Goal: Complete application form: Complete application form

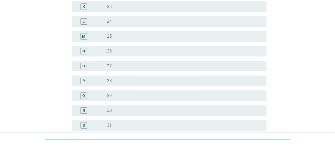
scroll to position [317, 0]
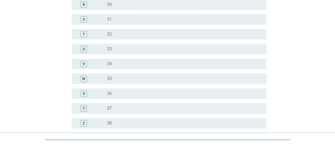
click at [127, 47] on div "radio_button_unchecked 33" at bounding box center [182, 48] width 151 height 5
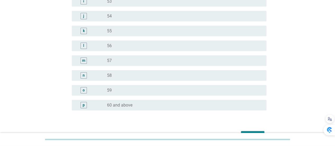
scroll to position [688, 0]
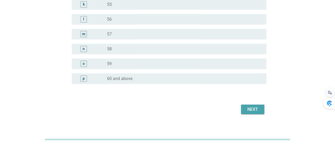
click at [252, 110] on div "Next" at bounding box center [252, 109] width 15 height 6
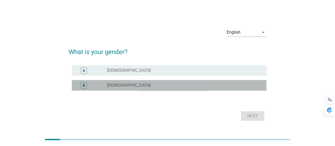
click at [157, 85] on div "radio_button_unchecked [DEMOGRAPHIC_DATA]" at bounding box center [182, 85] width 151 height 5
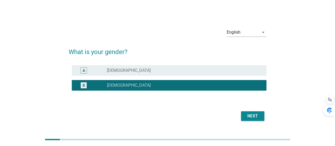
click at [254, 121] on div "Next" at bounding box center [167, 115] width 198 height 13
click at [253, 118] on div "Next" at bounding box center [252, 116] width 15 height 6
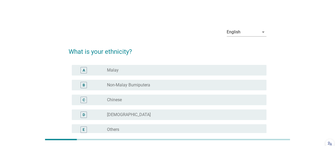
click at [135, 101] on div "radio_button_unchecked Chinese" at bounding box center [182, 99] width 151 height 5
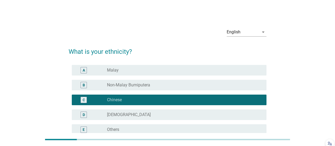
scroll to position [57, 0]
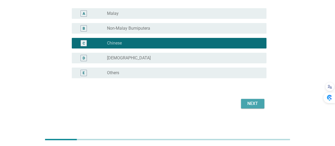
click at [253, 102] on div "Next" at bounding box center [252, 103] width 15 height 6
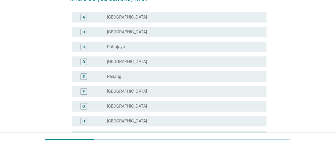
scroll to position [106, 0]
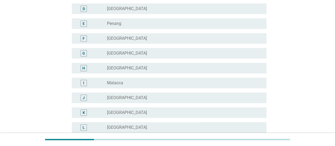
click at [132, 98] on div "radio_button_unchecked [GEOGRAPHIC_DATA]" at bounding box center [182, 97] width 151 height 5
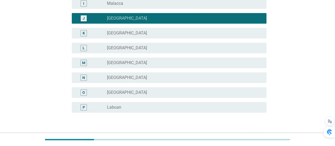
scroll to position [219, 0]
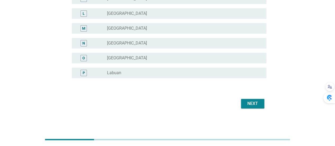
click at [253, 106] on div "Next" at bounding box center [252, 103] width 15 height 6
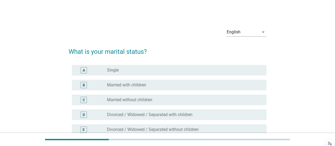
click at [115, 86] on label "Married with children" at bounding box center [126, 84] width 39 height 5
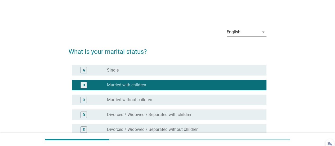
scroll to position [57, 0]
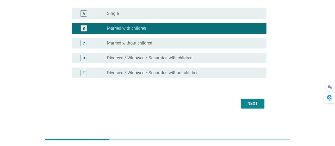
click at [257, 98] on div "Next" at bounding box center [167, 103] width 198 height 13
click at [256, 102] on div "Next" at bounding box center [252, 103] width 15 height 6
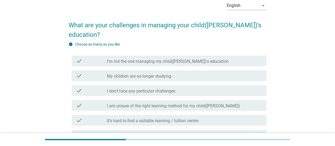
scroll to position [53, 0]
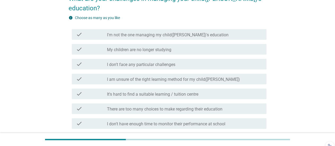
click at [247, 105] on div "check_box_outline_blank There are too many choices to make regarding their educ…" at bounding box center [184, 108] width 155 height 6
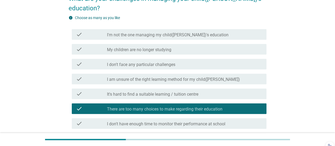
scroll to position [103, 0]
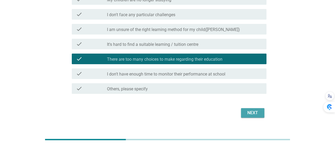
click at [249, 109] on div "Next" at bounding box center [252, 112] width 15 height 6
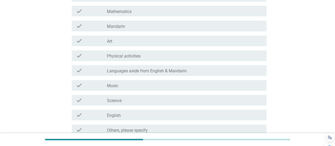
scroll to position [132, 0]
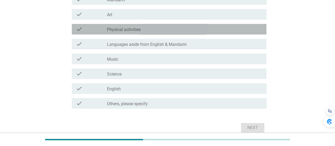
click at [135, 29] on label "Physical activities" at bounding box center [124, 29] width 34 height 5
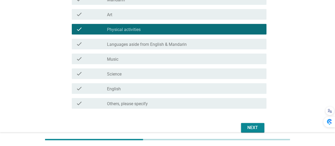
click at [248, 129] on div "Next" at bounding box center [252, 127] width 15 height 6
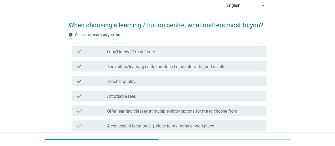
scroll to position [53, 0]
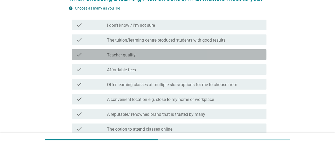
click at [149, 55] on div "check_box_outline_blank Teacher quality" at bounding box center [184, 54] width 155 height 6
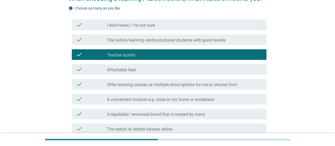
click at [170, 97] on label "A convenient location e.g. close to my home or workplace" at bounding box center [160, 99] width 107 height 5
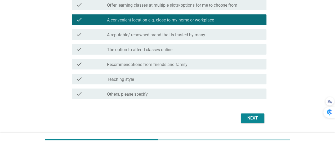
scroll to position [147, 0]
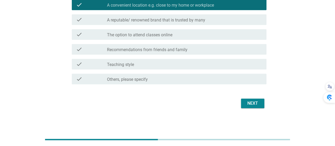
click at [188, 63] on div "check_box_outline_blank Teaching style" at bounding box center [184, 64] width 155 height 6
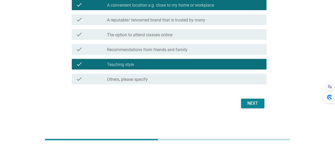
click at [251, 105] on div "Next" at bounding box center [252, 103] width 15 height 6
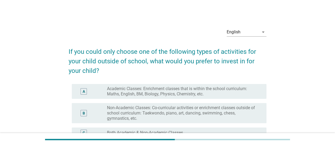
scroll to position [53, 0]
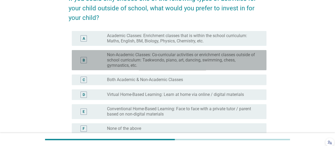
click at [256, 58] on label "Non-Academic Classes: Co-curricular activities or enrichment classes outside of…" at bounding box center [182, 60] width 151 height 16
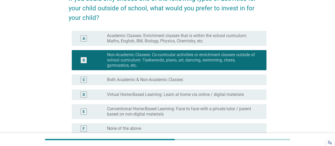
scroll to position [106, 0]
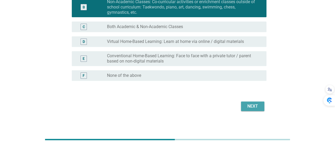
click at [252, 104] on div "Next" at bounding box center [252, 106] width 15 height 6
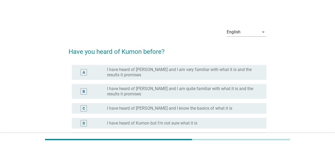
scroll to position [26, 0]
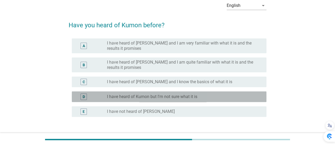
click at [228, 97] on div "radio_button_unchecked I have heard of Kumon but I'm not sure what it is" at bounding box center [182, 96] width 151 height 5
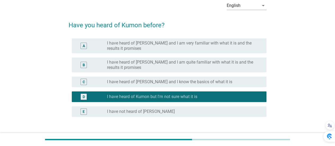
scroll to position [65, 0]
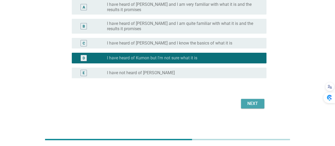
click at [247, 104] on div "Next" at bounding box center [252, 103] width 15 height 6
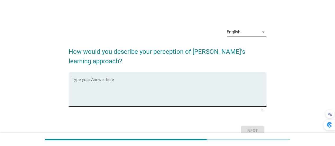
click at [184, 84] on textarea "Type your Answer here" at bounding box center [169, 93] width 194 height 28
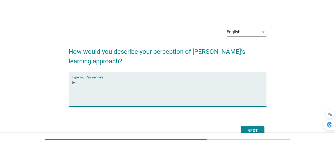
type textarea "l"
type textarea "can learning thing faster"
click at [251, 128] on div "Next" at bounding box center [252, 130] width 15 height 6
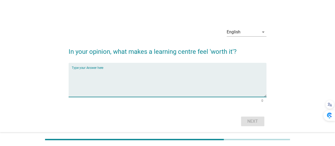
click at [236, 74] on textarea "Type your Answer here" at bounding box center [169, 83] width 194 height 28
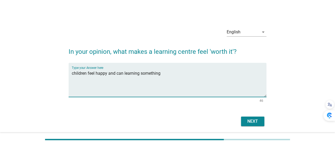
type textarea "children feel happy and can learning something"
click at [251, 121] on div "Next" at bounding box center [252, 121] width 15 height 6
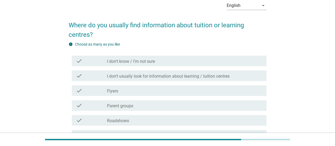
scroll to position [79, 0]
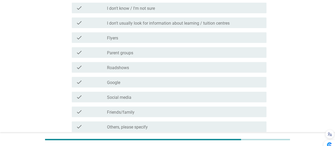
click at [150, 99] on div "check_box_outline_blank Social media" at bounding box center [184, 97] width 155 height 6
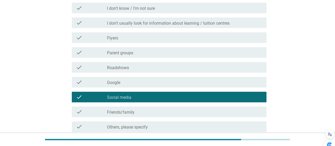
scroll to position [127, 0]
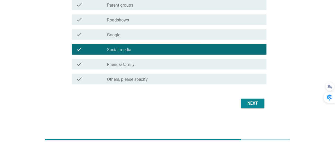
click at [252, 104] on div "Next" at bounding box center [252, 103] width 15 height 6
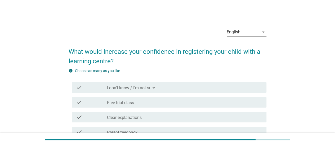
scroll to position [53, 0]
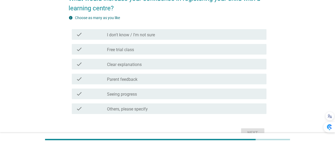
click at [142, 49] on div "check_box_outline_blank Free trial class" at bounding box center [184, 49] width 155 height 6
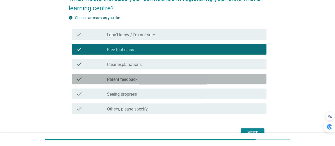
click at [143, 81] on div "check_box_outline_blank Parent feedback" at bounding box center [184, 79] width 155 height 6
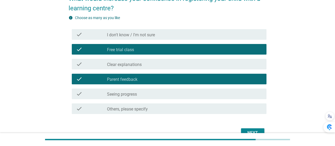
click at [186, 95] on div "check_box_outline_blank Seeing progress" at bounding box center [184, 93] width 155 height 6
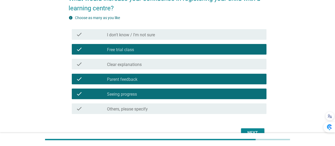
scroll to position [79, 0]
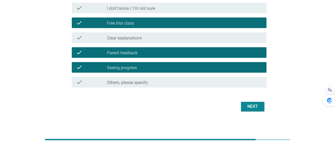
click at [162, 39] on div "check_box_outline_blank Clear explanations" at bounding box center [184, 37] width 155 height 6
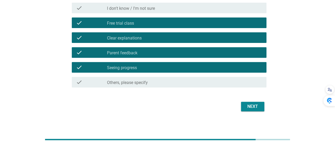
click at [257, 108] on div "Next" at bounding box center [252, 106] width 15 height 6
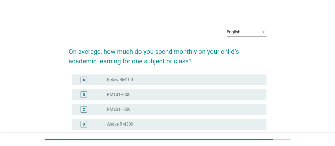
scroll to position [53, 0]
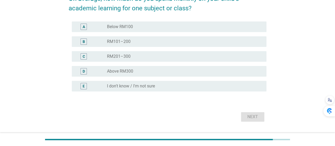
click at [139, 72] on div "radio_button_unchecked Above RM300" at bounding box center [182, 70] width 151 height 5
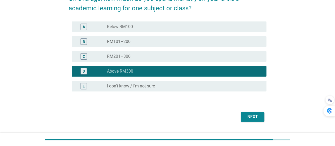
click at [248, 119] on div "Next" at bounding box center [252, 116] width 15 height 6
